Goal: Task Accomplishment & Management: Use online tool/utility

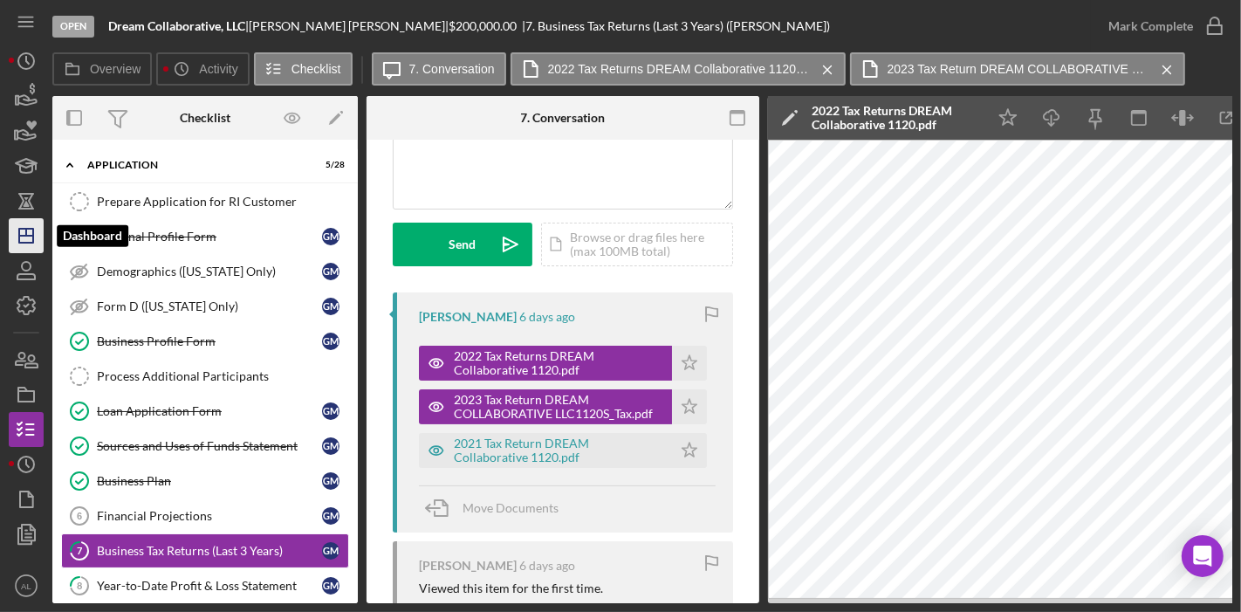
click at [23, 238] on icon "Icon/Dashboard" at bounding box center [26, 236] width 44 height 44
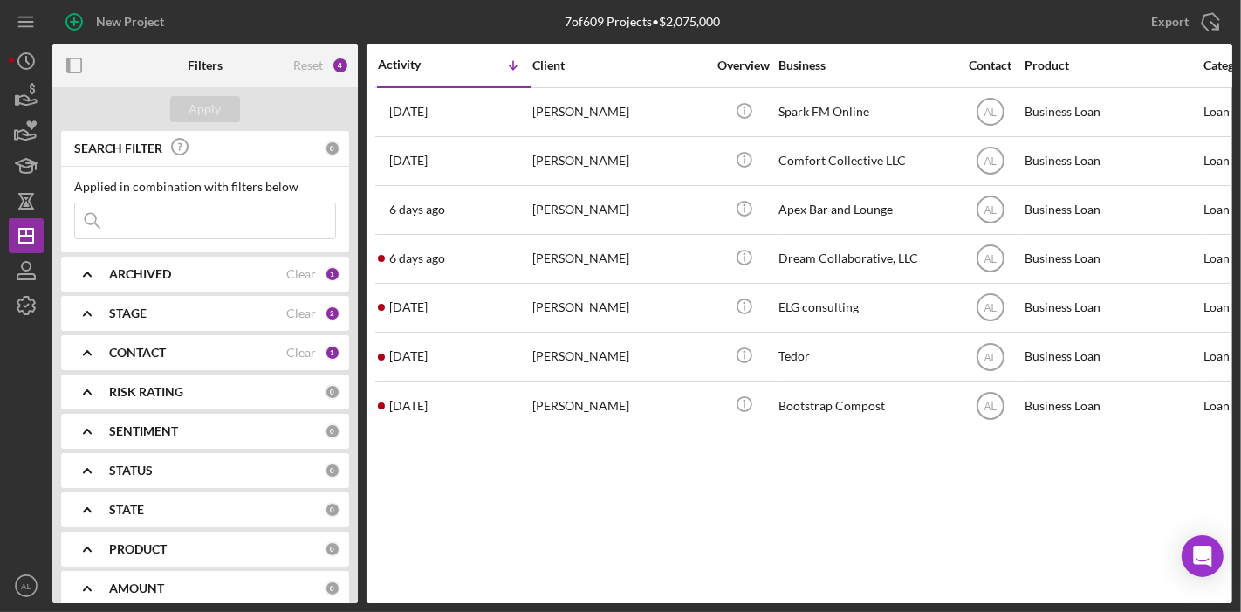
click at [144, 355] on b "CONTACT" at bounding box center [137, 353] width 57 height 14
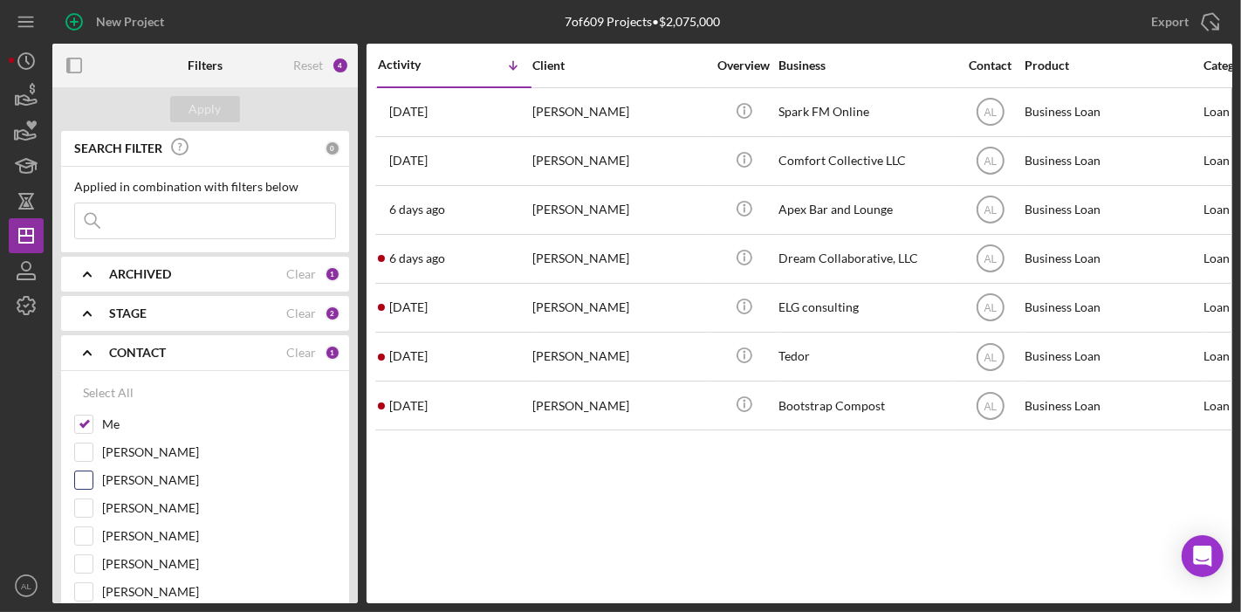
click at [88, 471] on input "[PERSON_NAME]" at bounding box center [83, 479] width 17 height 17
checkbox input "true"
click at [85, 426] on input "Me" at bounding box center [83, 424] width 17 height 17
checkbox input "false"
click at [210, 107] on div "Apply" at bounding box center [205, 109] width 32 height 26
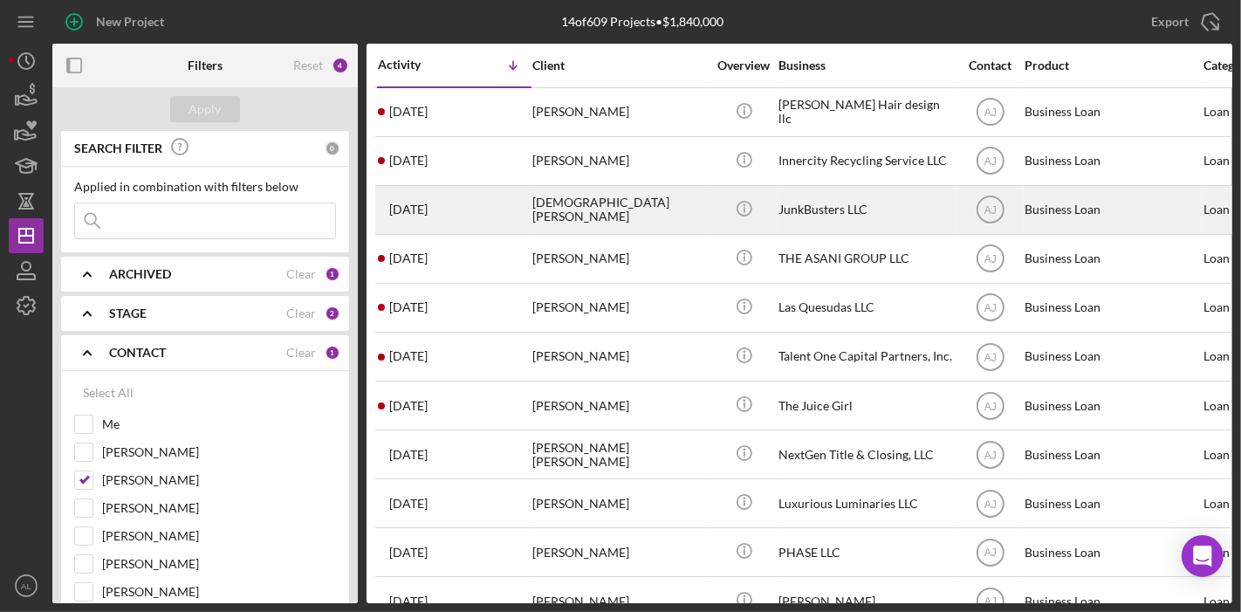
click at [816, 206] on div "JunkBusters LLC" at bounding box center [866, 210] width 175 height 46
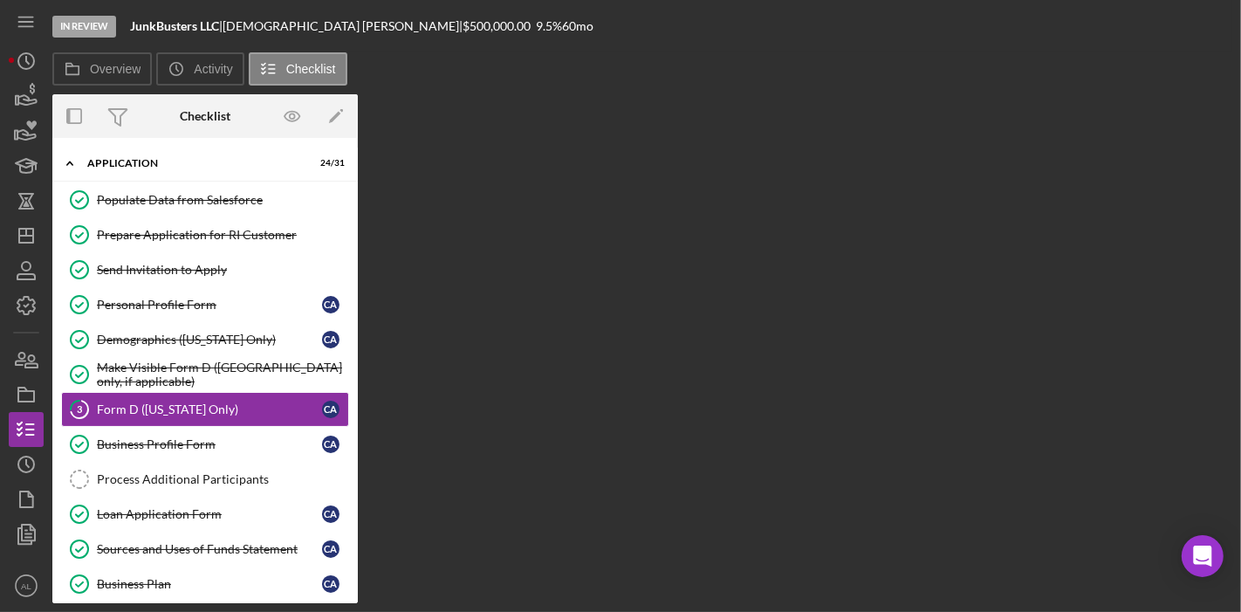
scroll to position [36, 0]
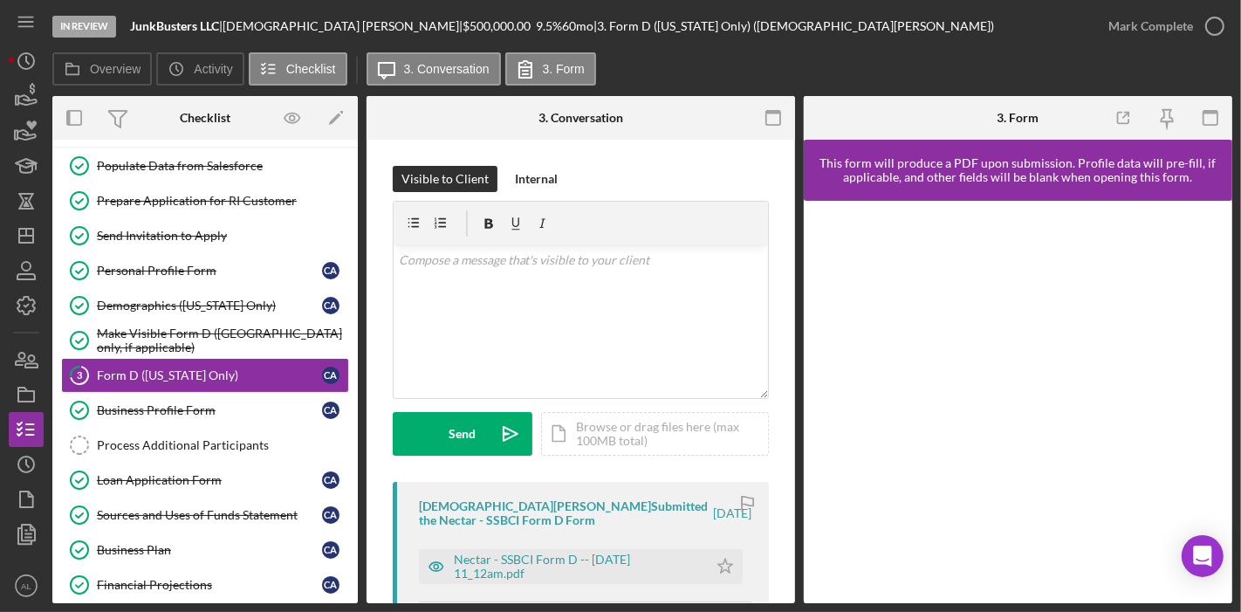
click at [359, 350] on div "Overview Internal Workflow Stage In Review Icon/Dropdown Arrow Archive (can una…" at bounding box center [642, 349] width 1180 height 507
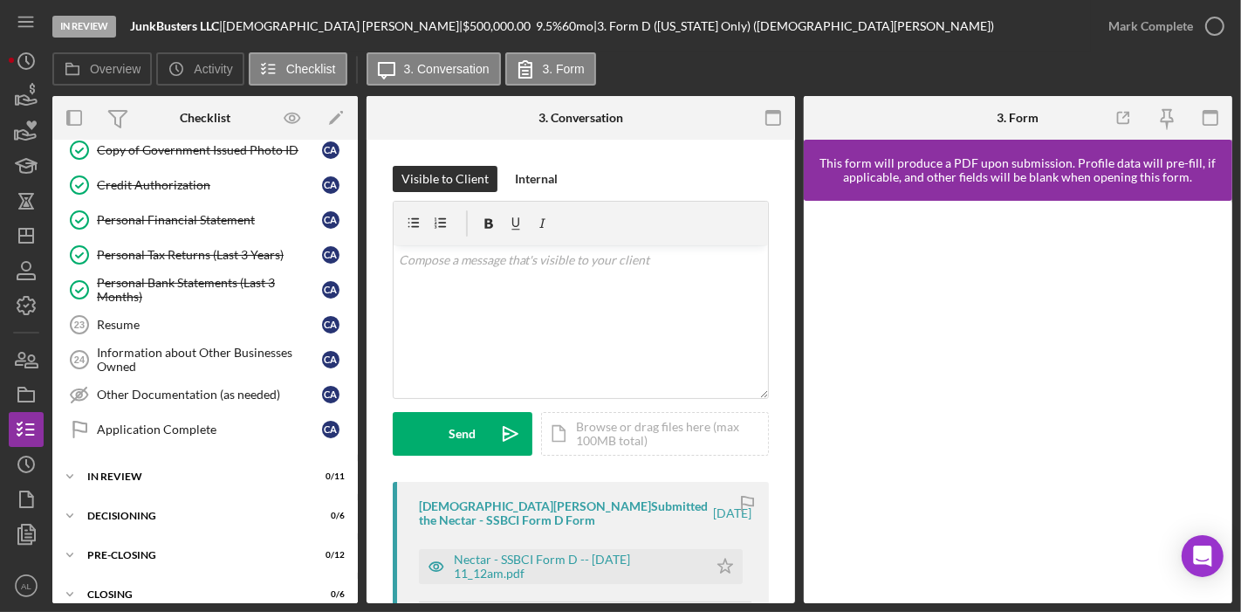
scroll to position [830, 0]
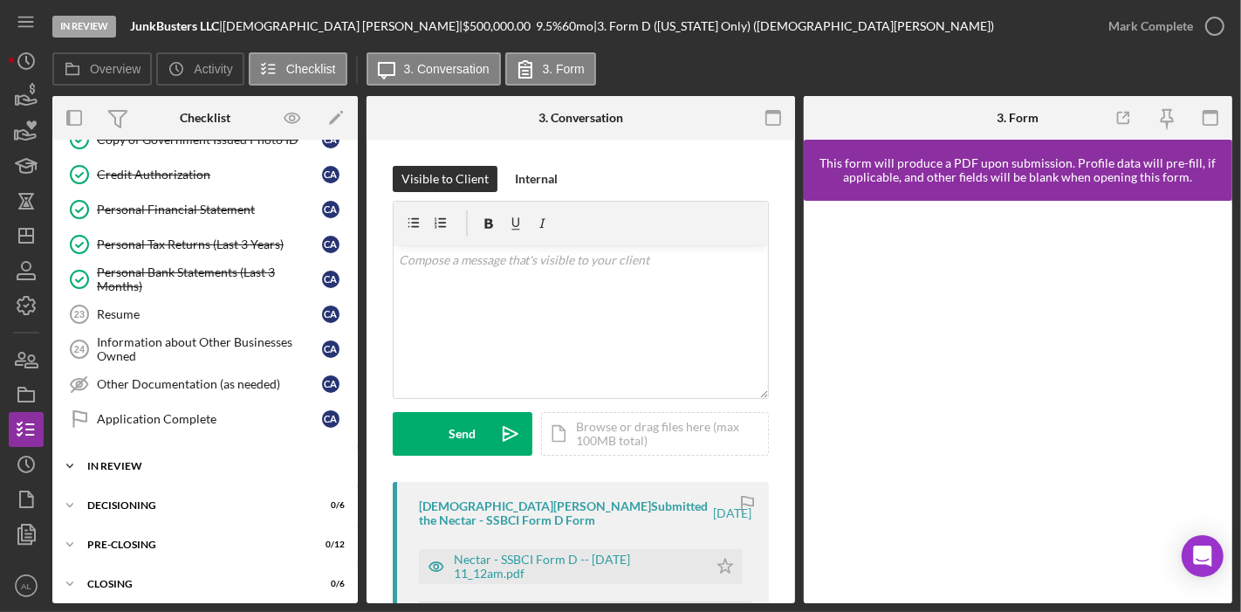
click at [218, 461] on div "In Review" at bounding box center [211, 466] width 249 height 10
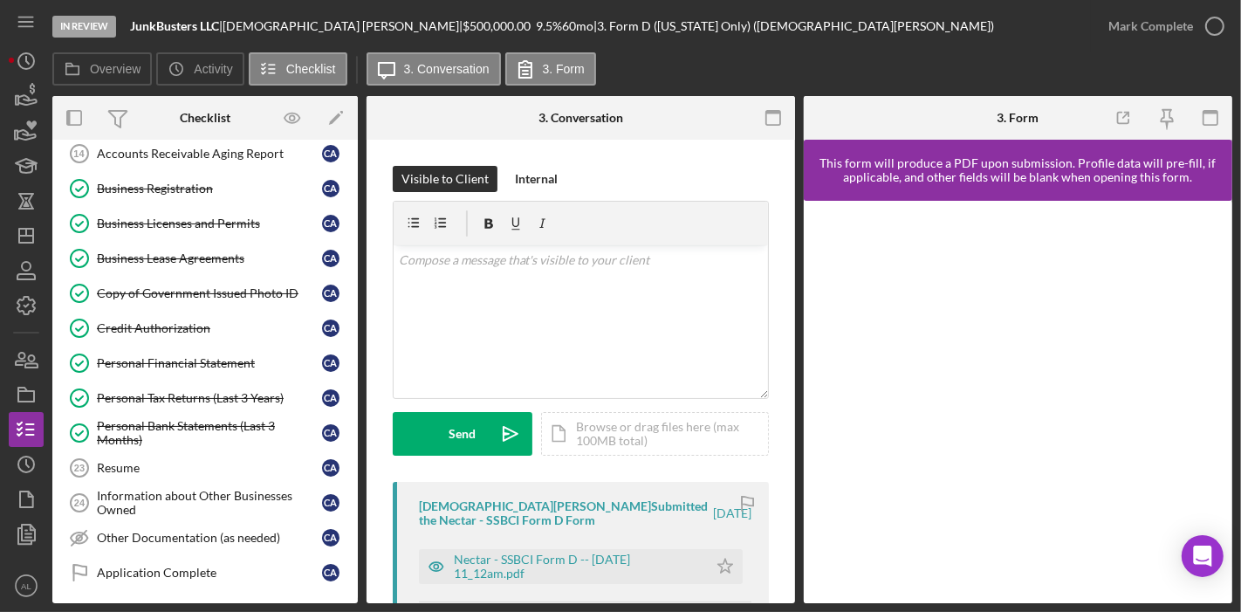
scroll to position [1049, 0]
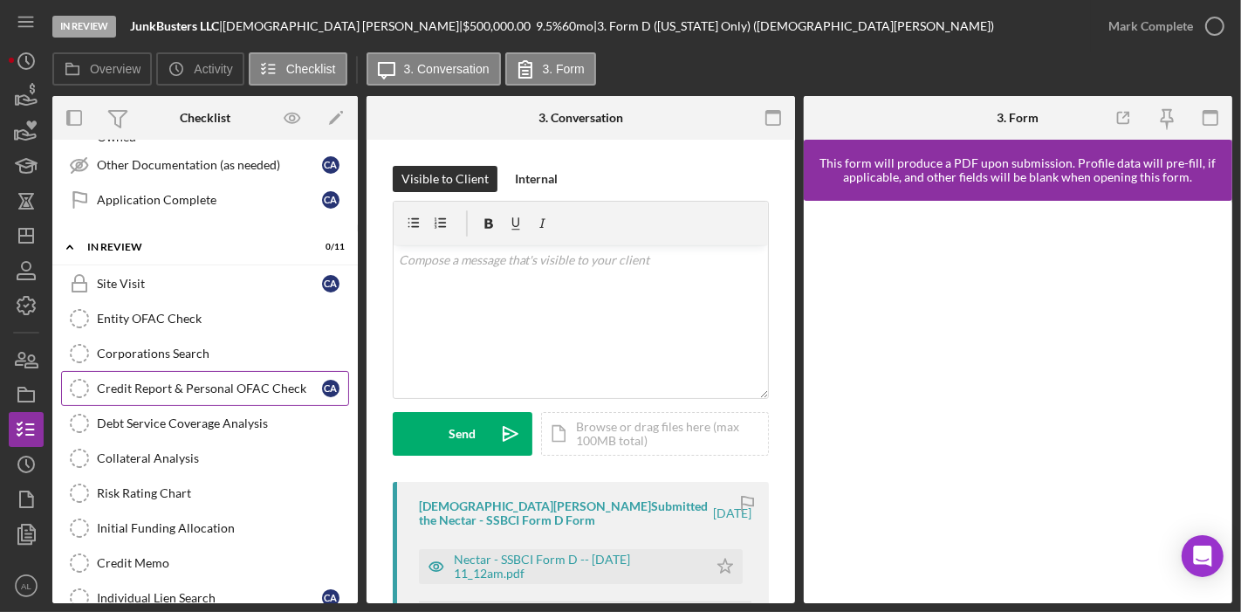
click at [266, 381] on div "Credit Report & Personal OFAC Check" at bounding box center [209, 388] width 225 height 14
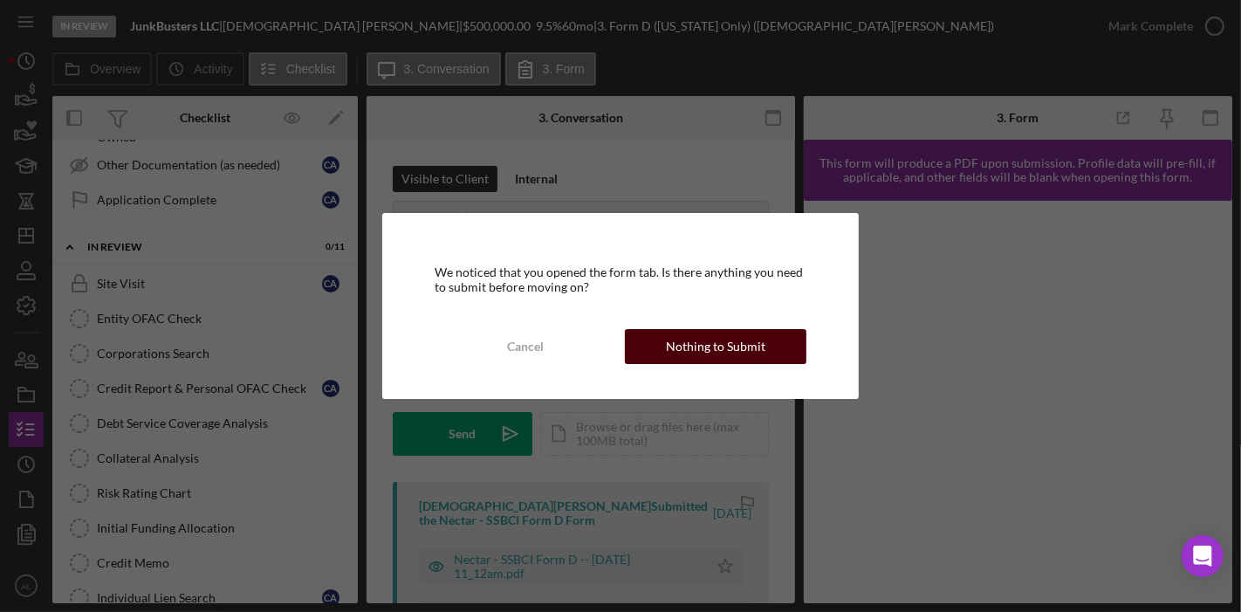
click at [672, 347] on div "Nothing to Submit" at bounding box center [716, 346] width 100 height 35
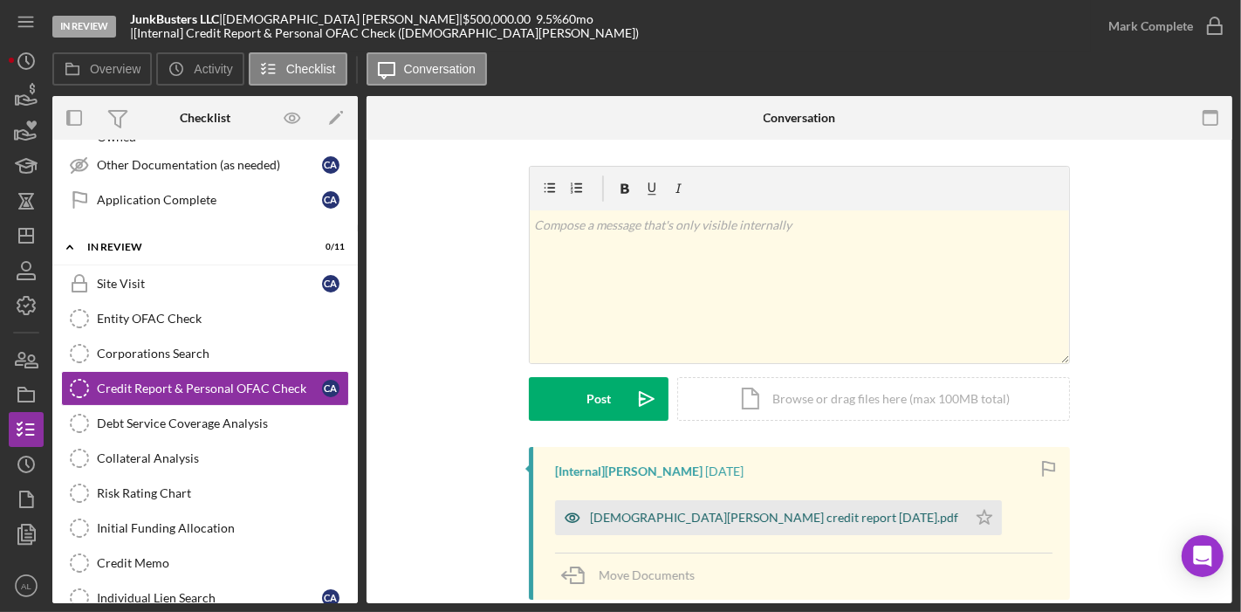
click at [720, 515] on div "[DEMOGRAPHIC_DATA][PERSON_NAME] credit report [DATE].pdf" at bounding box center [774, 518] width 368 height 14
